Goal: Task Accomplishment & Management: Manage account settings

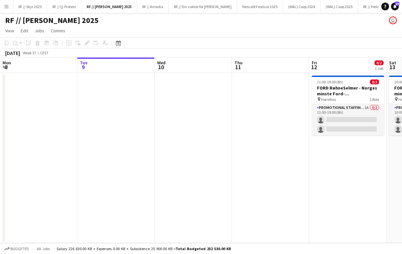
click at [6, 5] on app-icon "Menu" at bounding box center [6, 6] width 5 height 5
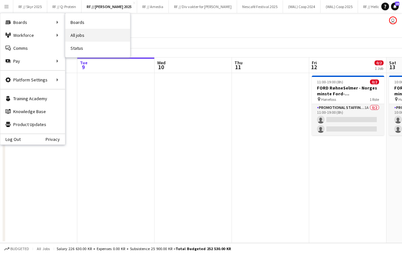
click at [79, 36] on link "All jobs" at bounding box center [97, 35] width 65 height 13
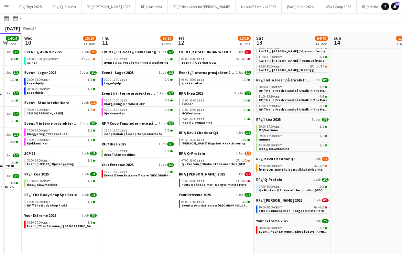
scroll to position [40, 0]
click at [208, 103] on link "11:00-18:00 CEST 1/1 Runner" at bounding box center [216, 101] width 69 height 7
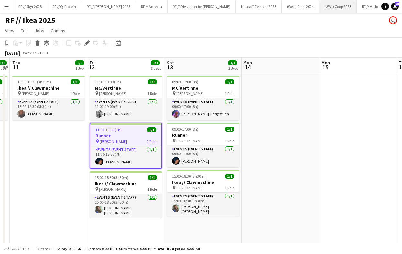
click at [61, 6] on button "RF // Q-Protein Close" at bounding box center [64, 6] width 34 height 13
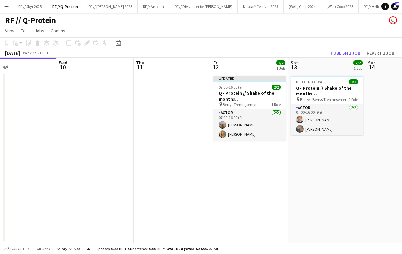
scroll to position [0, 266]
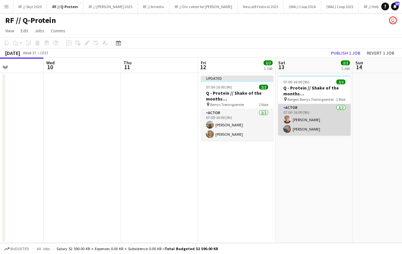
click at [315, 128] on app-card-role "Actor [DATE] 07:00-16:00 (9h) [PERSON_NAME] [PERSON_NAME] Rudolfsen" at bounding box center [314, 119] width 73 height 31
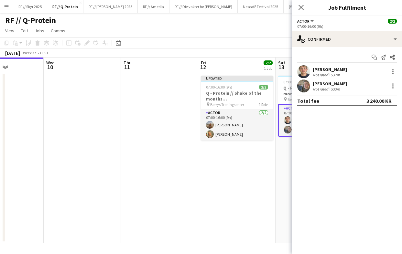
click at [303, 73] on app-user-avatar at bounding box center [303, 71] width 13 height 13
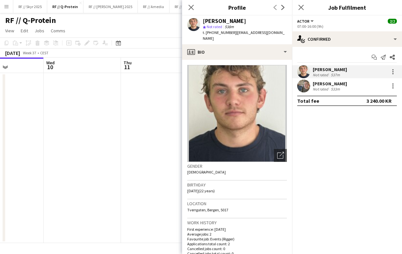
click at [144, 142] on app-date-cell at bounding box center [159, 158] width 77 height 170
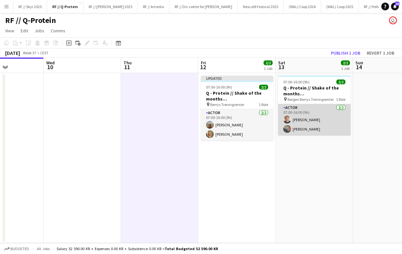
click at [291, 130] on app-card-role "Actor [DATE] 07:00-16:00 (9h) [PERSON_NAME] [PERSON_NAME] Rudolfsen" at bounding box center [314, 119] width 73 height 31
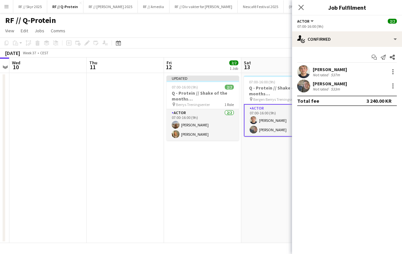
scroll to position [0, 318]
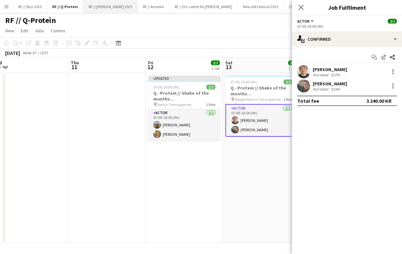
click at [93, 10] on button "RF // [PERSON_NAME] 2025 Close" at bounding box center [111, 6] width 54 height 13
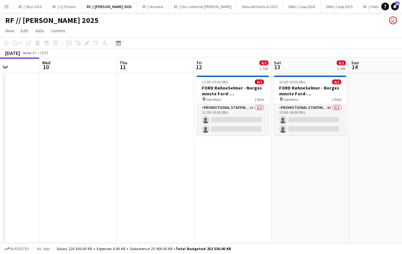
scroll to position [0, 270]
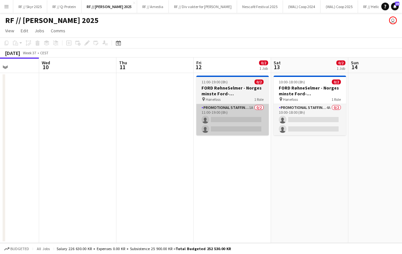
click at [223, 127] on app-card-role "Promotional Staffing (Brand Ambassadors) 1A 0/2 11:00-19:00 (8h) single-neutral…" at bounding box center [232, 119] width 73 height 31
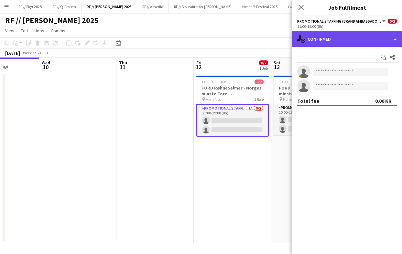
click at [326, 36] on div "single-neutral-actions-check-2 Confirmed" at bounding box center [347, 39] width 110 height 16
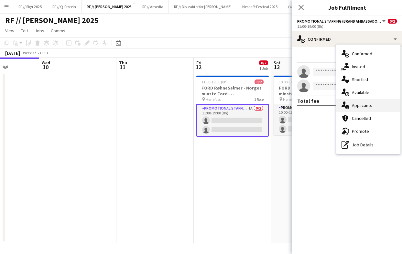
click at [364, 104] on span "Applicants" at bounding box center [362, 106] width 20 height 6
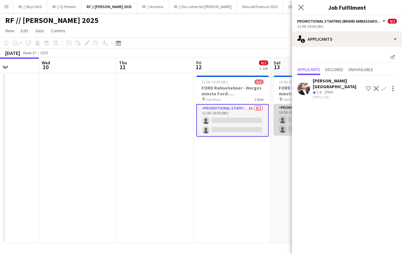
click at [289, 121] on app-card-role "Promotional Staffing (Brand Ambassadors) 4A 0/2 10:00-18:00 (8h) single-neutral…" at bounding box center [310, 119] width 73 height 31
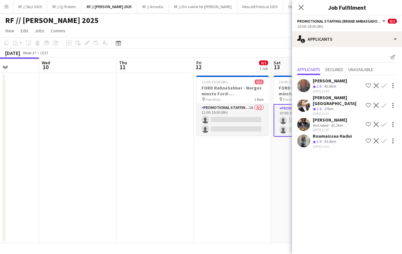
click at [299, 119] on app-user-avatar at bounding box center [303, 124] width 13 height 13
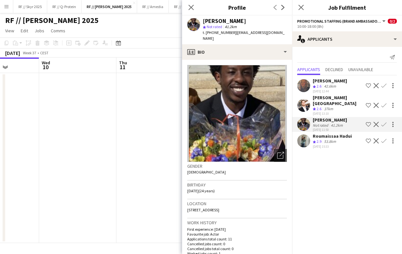
click at [131, 141] on app-date-cell at bounding box center [155, 158] width 77 height 170
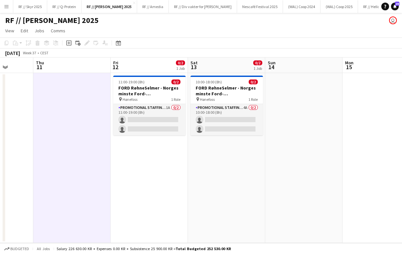
scroll to position [0, 223]
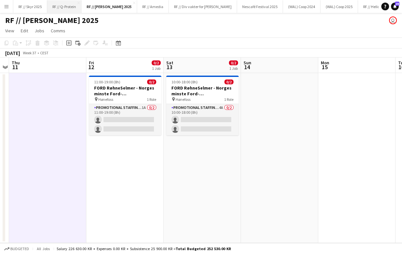
click at [68, 8] on button "RF // Q-Protein Close" at bounding box center [64, 6] width 34 height 13
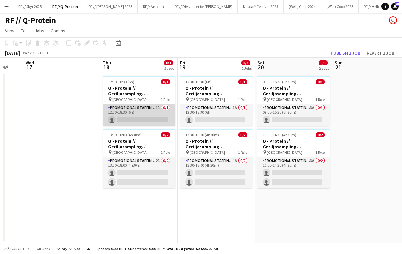
scroll to position [0, 210]
